Goal: Task Accomplishment & Management: Manage account settings

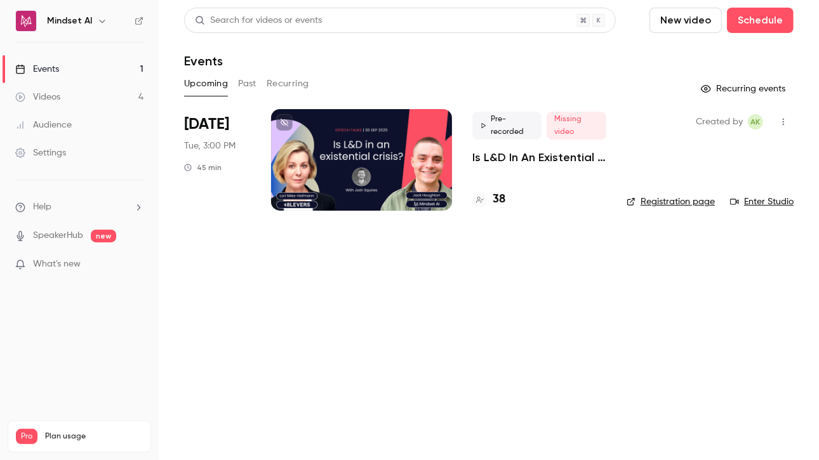
click at [546, 154] on p "Is L&D In An Existential Crisis? | EdTech Talks EP1" at bounding box center [539, 157] width 134 height 15
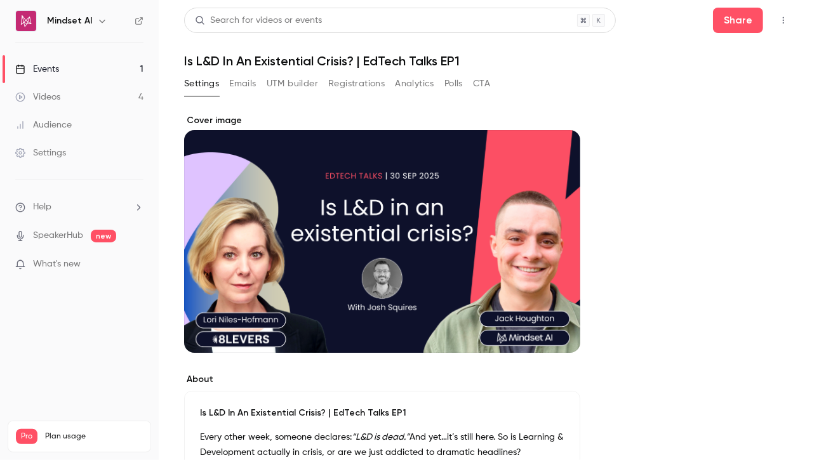
click at [362, 77] on button "Registrations" at bounding box center [356, 84] width 57 height 20
